Goal: Navigation & Orientation: Find specific page/section

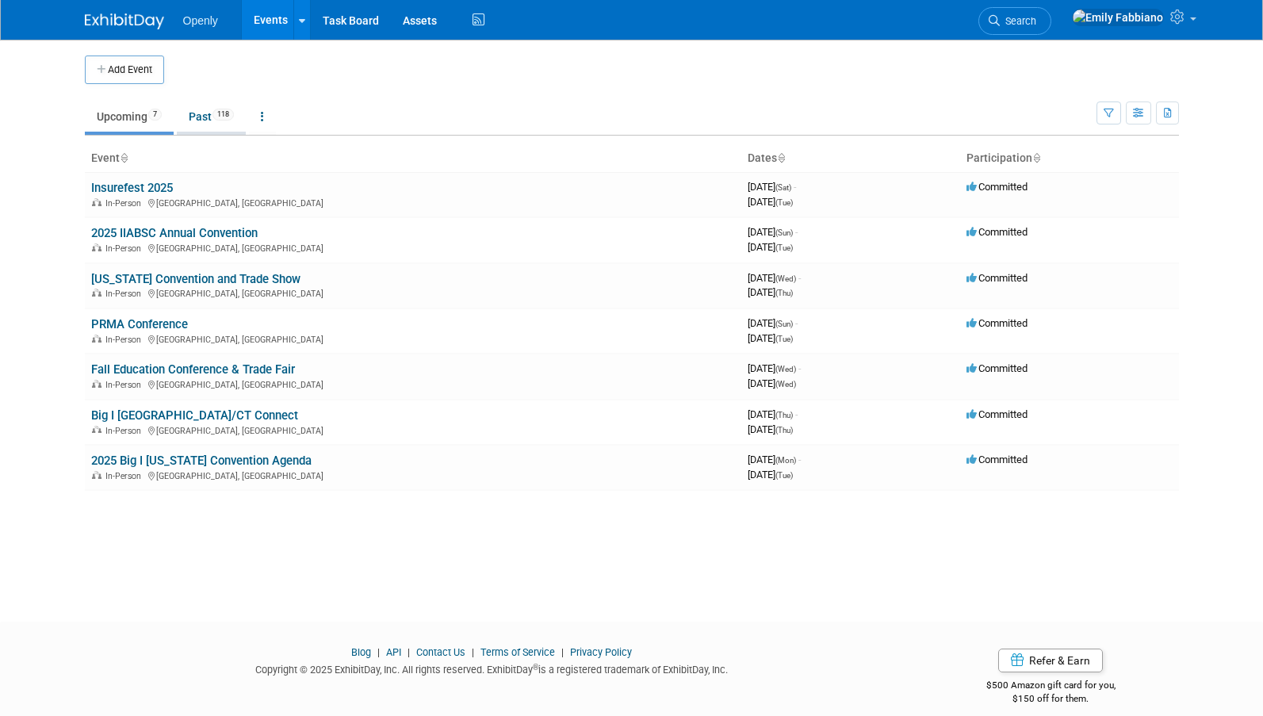
click at [214, 121] on link "Past 118" at bounding box center [211, 116] width 69 height 30
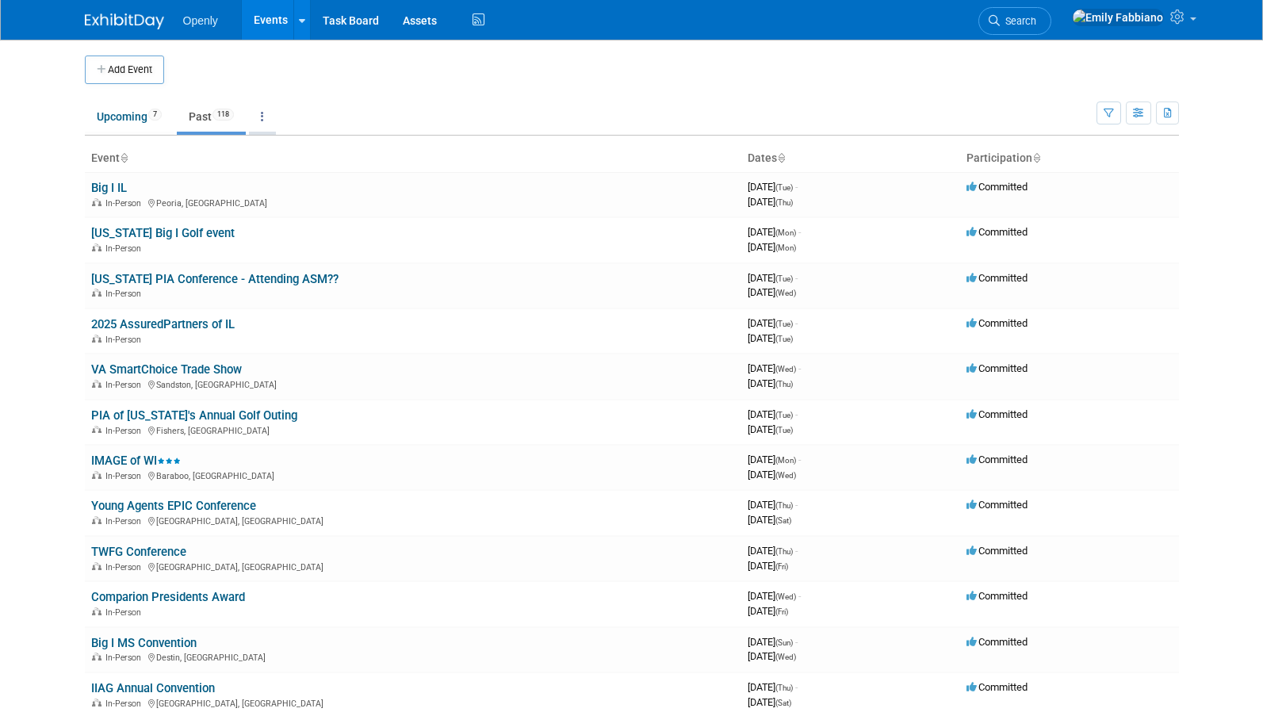
click at [264, 113] on icon at bounding box center [262, 116] width 3 height 11
click at [303, 194] on span "Events grouped by year" at bounding box center [312, 195] width 94 height 13
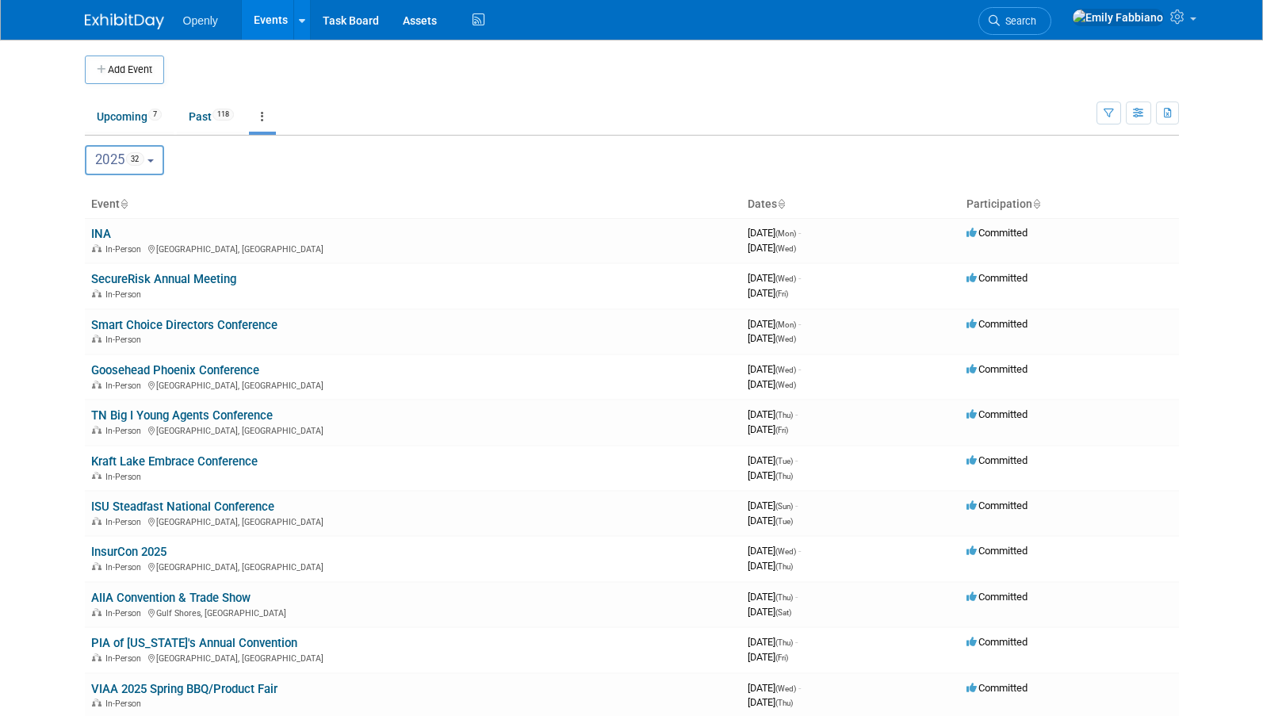
click at [153, 157] on button "2025 32" at bounding box center [125, 160] width 80 height 30
click at [155, 221] on label "2024 52" at bounding box center [127, 230] width 67 height 26
click at [98, 224] on input "2024 52" at bounding box center [93, 229] width 10 height 10
select select "2024"
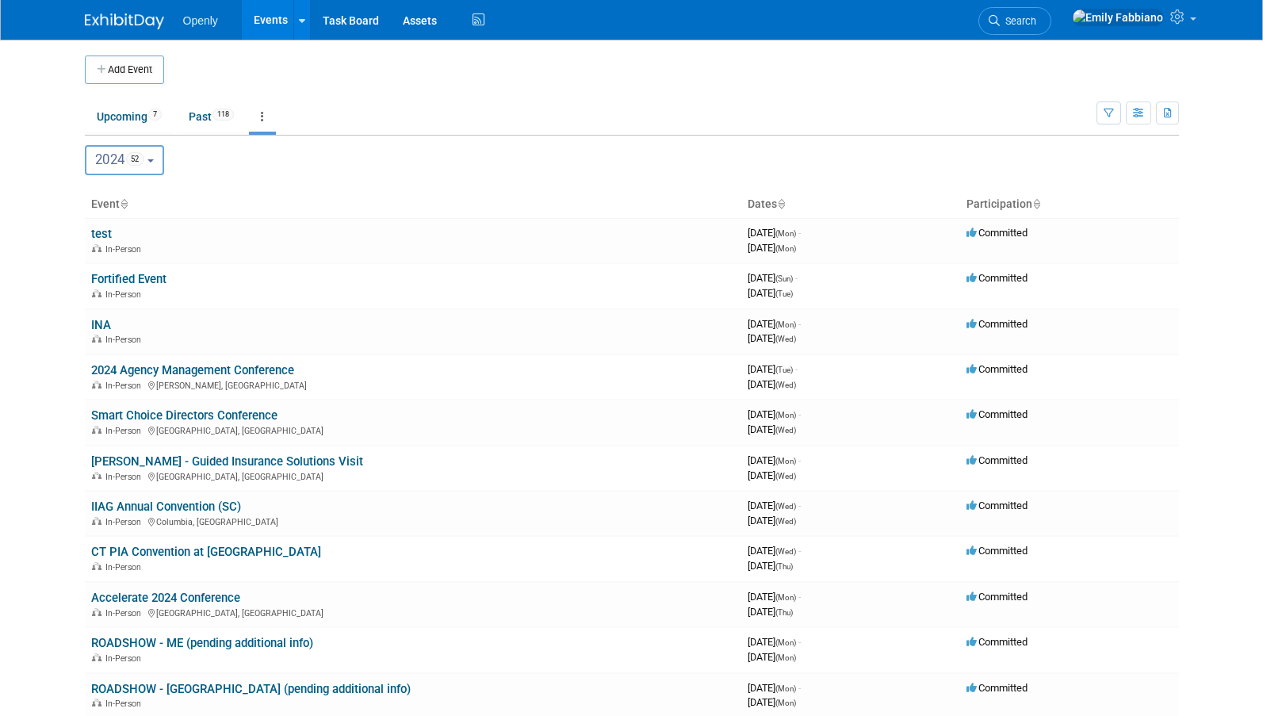
click at [160, 163] on button "2024 52" at bounding box center [125, 160] width 80 height 30
click at [131, 259] on label "2025 32" at bounding box center [127, 263] width 67 height 26
click at [98, 259] on input "2025 32" at bounding box center [93, 262] width 10 height 10
select select "2025"
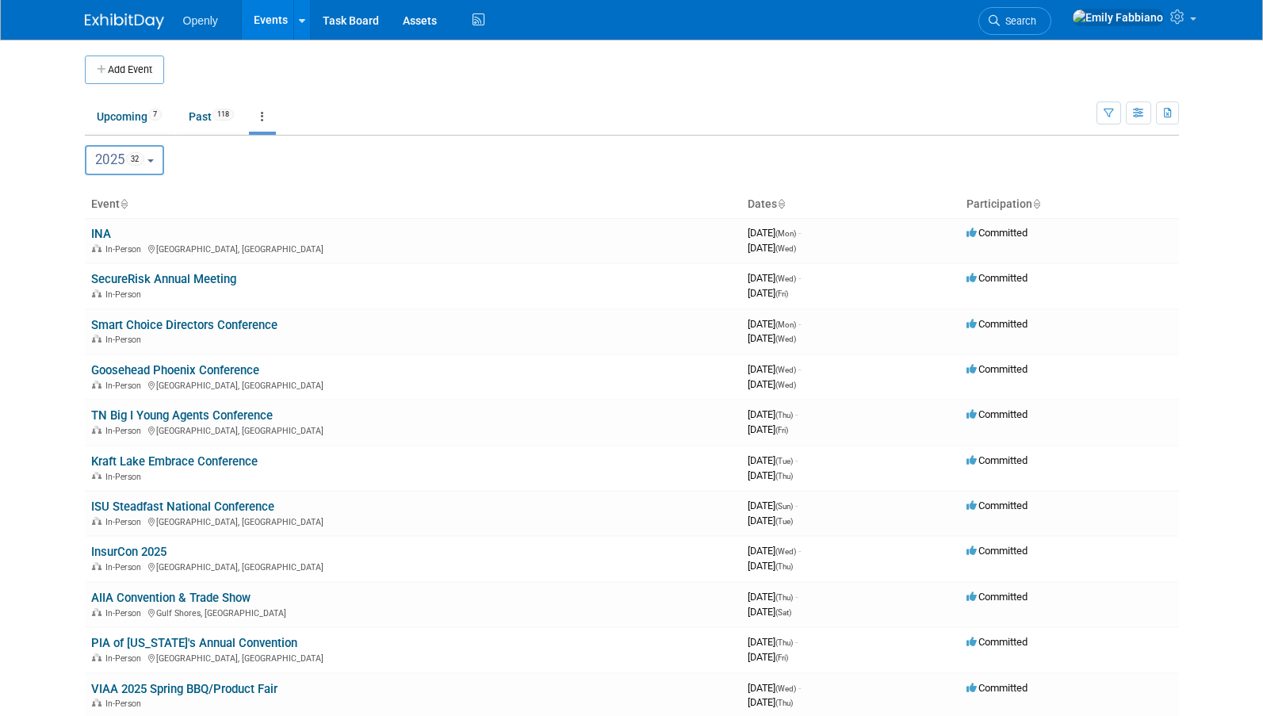
click at [257, 21] on link "Events" at bounding box center [271, 20] width 58 height 40
click at [158, 25] on img at bounding box center [124, 21] width 79 height 16
click at [364, 28] on link "Task Board" at bounding box center [351, 20] width 80 height 40
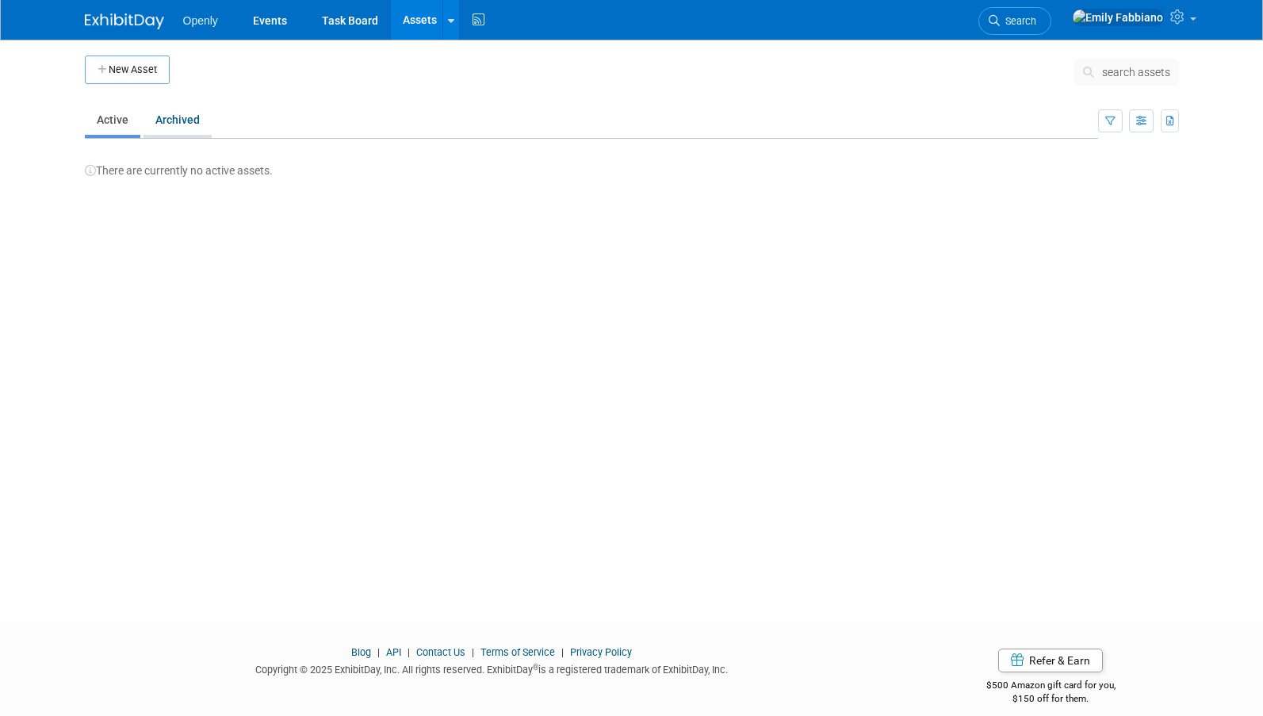
click at [167, 121] on link "Archived" at bounding box center [178, 120] width 68 height 30
click at [353, 38] on link "Task Board" at bounding box center [350, 20] width 80 height 40
